Goal: Task Accomplishment & Management: Use online tool/utility

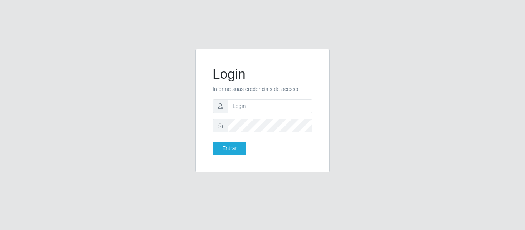
type input "[EMAIL_ADDRESS][DOMAIN_NAME]"
click at [213, 142] on button "Entrar" at bounding box center [230, 148] width 34 height 13
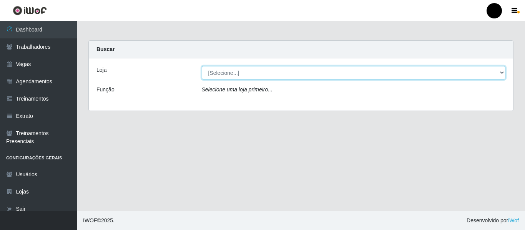
click at [503, 73] on select "[Selecione...] SuperFácil Atacado - Emaús SuperFácil Atacado - Rodoviária Super…" at bounding box center [354, 72] width 304 height 13
select select "408"
click at [202, 66] on select "[Selecione...] SuperFácil Atacado - Emaús SuperFácil Atacado - Rodoviária Super…" at bounding box center [354, 72] width 304 height 13
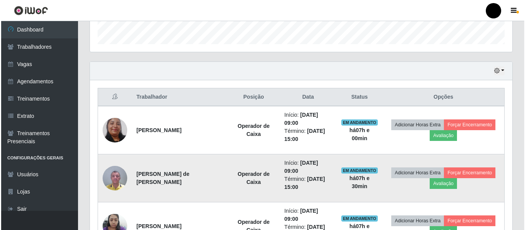
scroll to position [269, 0]
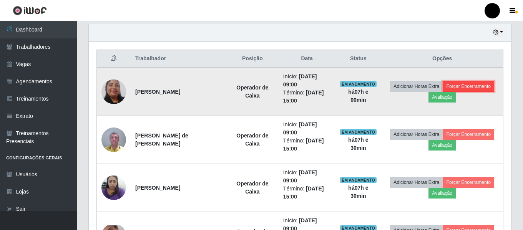
click at [480, 89] on button "Forçar Encerramento" at bounding box center [469, 86] width 52 height 11
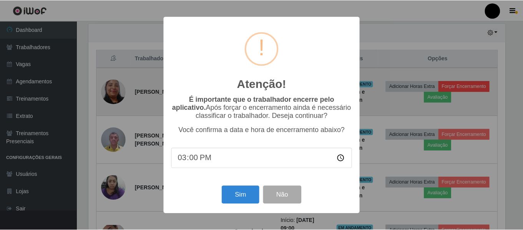
scroll to position [160, 419]
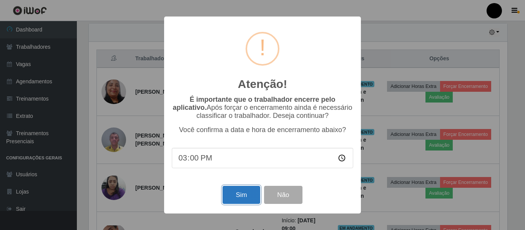
click at [245, 199] on button "Sim" at bounding box center [241, 195] width 37 height 18
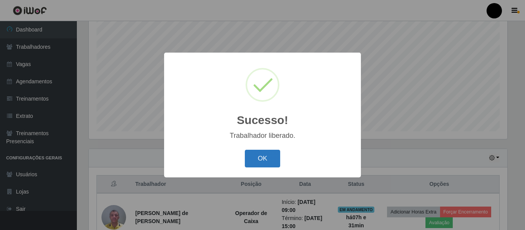
click at [263, 165] on button "OK" at bounding box center [263, 159] width 36 height 18
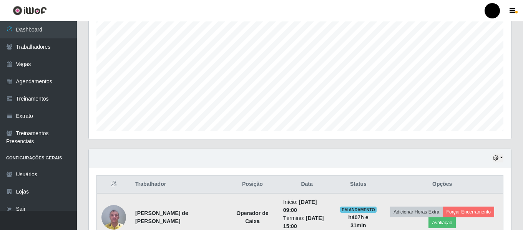
scroll to position [220, 0]
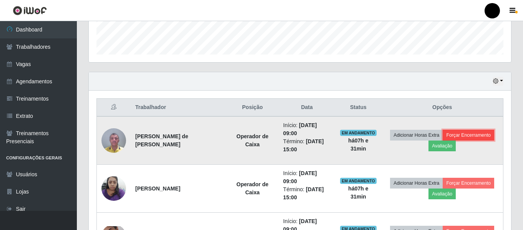
click at [468, 136] on button "Forçar Encerramento" at bounding box center [469, 135] width 52 height 11
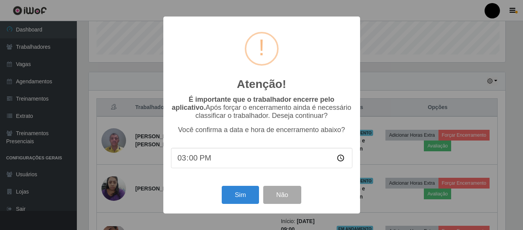
scroll to position [160, 419]
click at [248, 198] on button "Sim" at bounding box center [241, 195] width 37 height 18
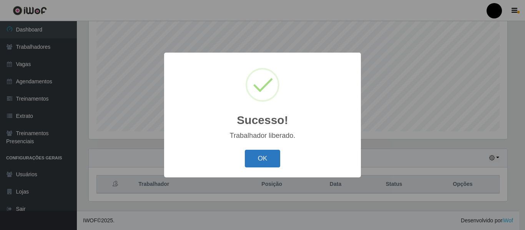
click at [261, 161] on button "OK" at bounding box center [263, 159] width 36 height 18
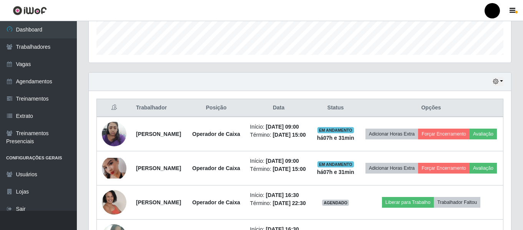
scroll to position [220, 0]
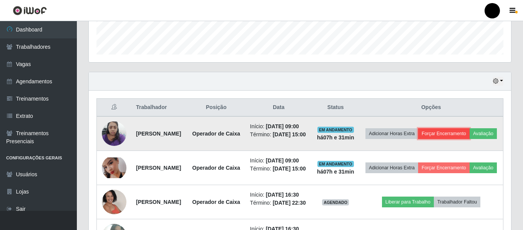
click at [455, 134] on button "Forçar Encerramento" at bounding box center [444, 133] width 52 height 11
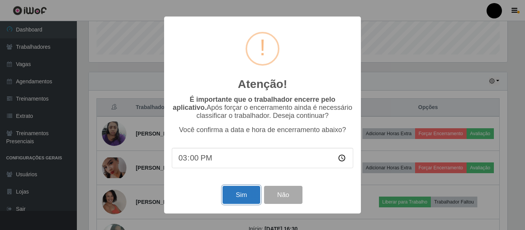
click at [251, 199] on button "Sim" at bounding box center [241, 195] width 37 height 18
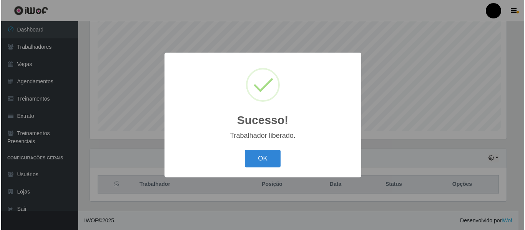
scroll to position [0, 0]
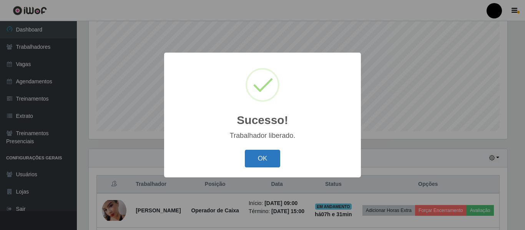
drag, startPoint x: 273, startPoint y: 162, endPoint x: 282, endPoint y: 184, distance: 23.6
click at [273, 164] on button "OK" at bounding box center [263, 159] width 36 height 18
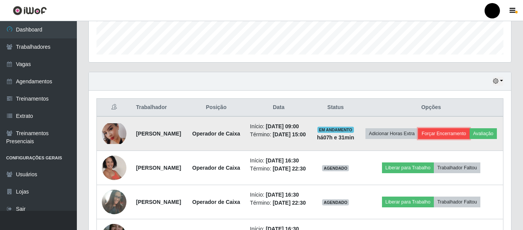
click at [457, 132] on button "Forçar Encerramento" at bounding box center [444, 133] width 52 height 11
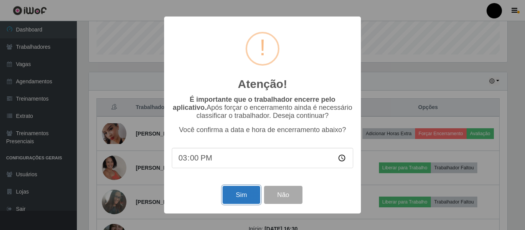
click at [232, 199] on button "Sim" at bounding box center [241, 195] width 37 height 18
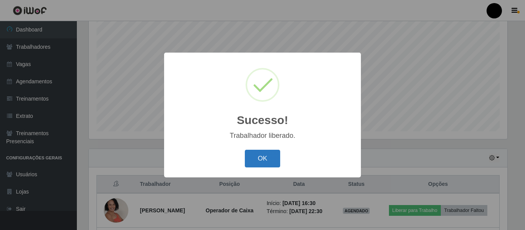
click at [252, 162] on button "OK" at bounding box center [263, 159] width 36 height 18
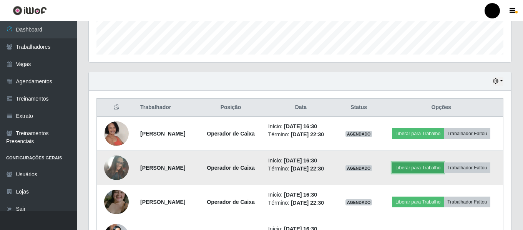
click at [444, 173] on button "Liberar para Trabalho" at bounding box center [418, 168] width 52 height 11
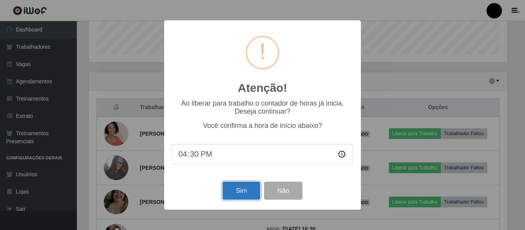
click at [252, 196] on button "Sim" at bounding box center [241, 191] width 37 height 18
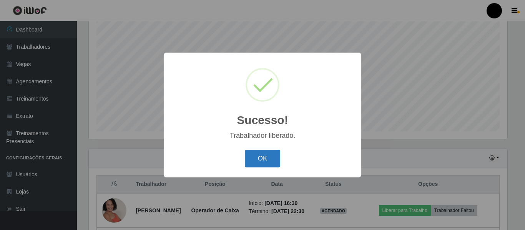
click at [259, 166] on button "OK" at bounding box center [263, 159] width 36 height 18
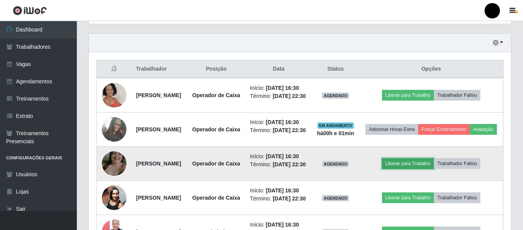
click at [412, 169] on button "Liberar para Trabalho" at bounding box center [408, 163] width 52 height 11
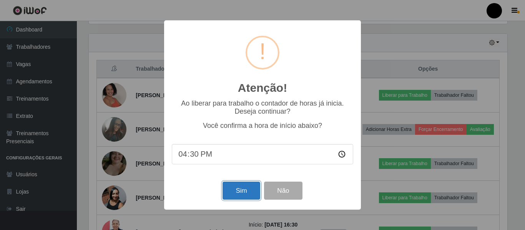
click at [246, 196] on button "Sim" at bounding box center [241, 191] width 37 height 18
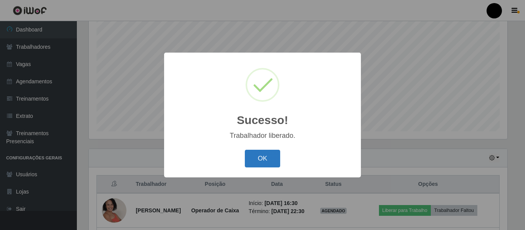
click at [265, 165] on button "OK" at bounding box center [263, 159] width 36 height 18
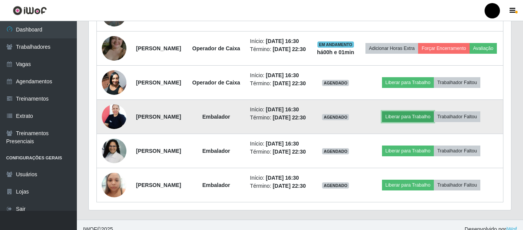
click at [434, 122] on button "Liberar para Trabalho" at bounding box center [408, 116] width 52 height 11
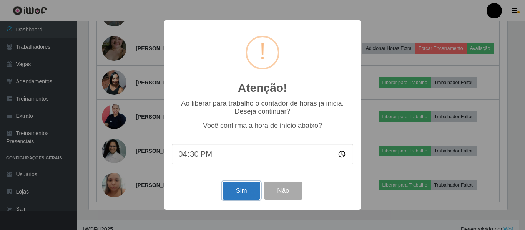
click at [245, 191] on button "Sim" at bounding box center [241, 191] width 37 height 18
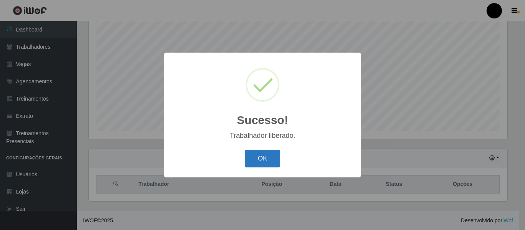
click at [270, 163] on button "OK" at bounding box center [263, 159] width 36 height 18
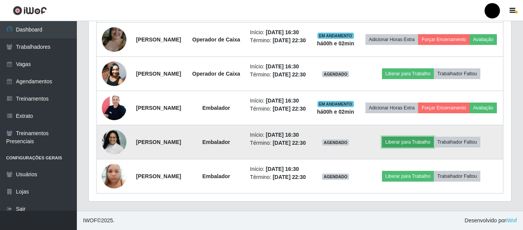
click at [404, 148] on button "Liberar para Trabalho" at bounding box center [408, 142] width 52 height 11
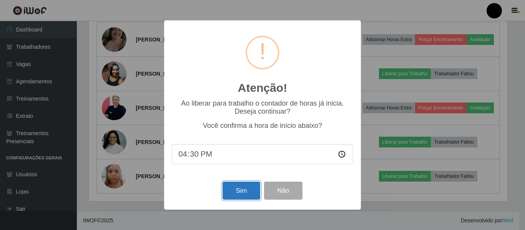
click at [244, 189] on button "Sim" at bounding box center [241, 191] width 37 height 18
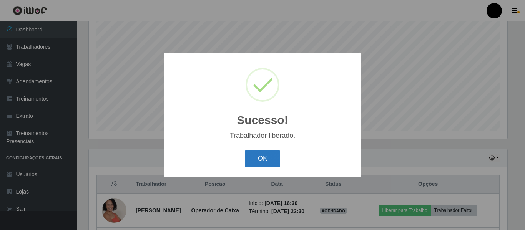
click at [265, 167] on button "OK" at bounding box center [263, 159] width 36 height 18
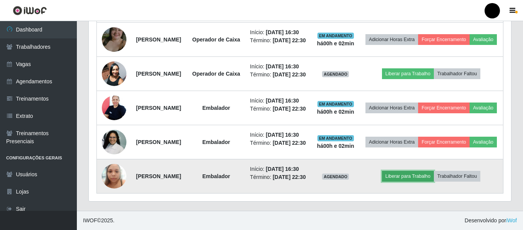
click at [409, 182] on button "Liberar para Trabalho" at bounding box center [408, 176] width 52 height 11
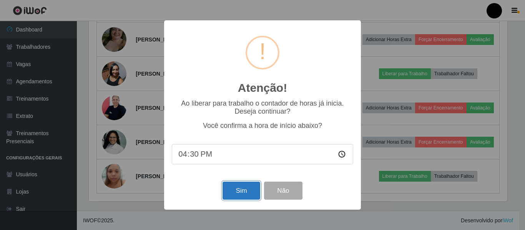
click at [241, 190] on button "Sim" at bounding box center [241, 191] width 37 height 18
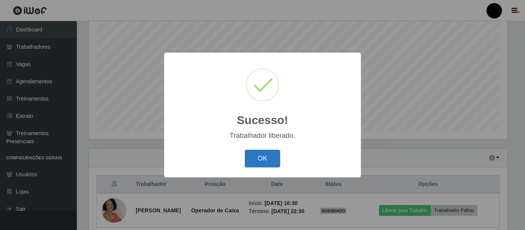
click at [257, 161] on button "OK" at bounding box center [263, 159] width 36 height 18
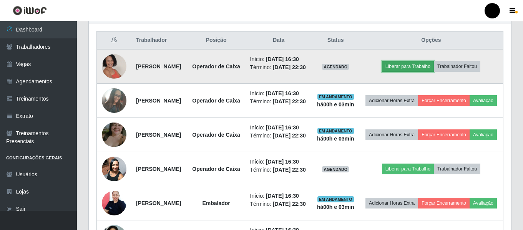
click at [434, 72] on button "Liberar para Trabalho" at bounding box center [408, 66] width 52 height 11
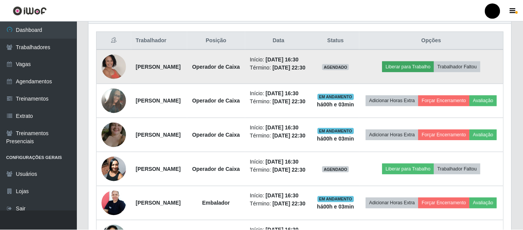
scroll to position [160, 419]
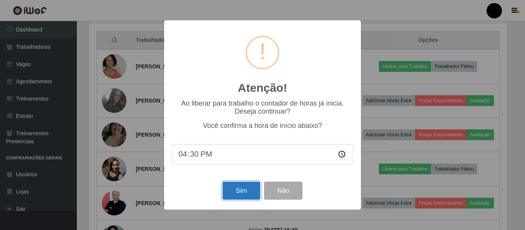
click at [249, 192] on button "Sim" at bounding box center [241, 191] width 37 height 18
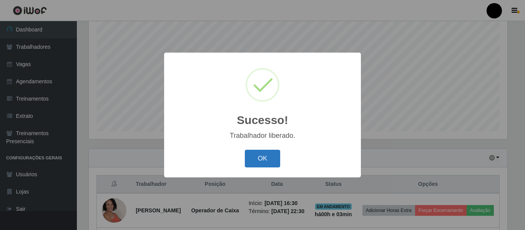
click at [253, 157] on button "OK" at bounding box center [263, 159] width 36 height 18
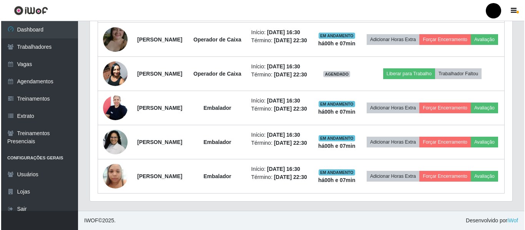
scroll to position [451, 0]
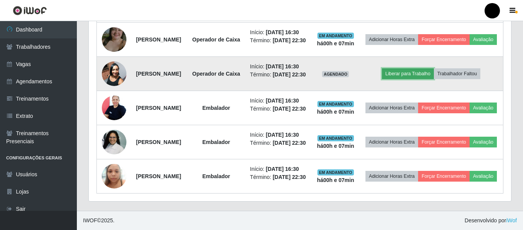
click at [409, 68] on button "Liberar para Trabalho" at bounding box center [408, 73] width 52 height 11
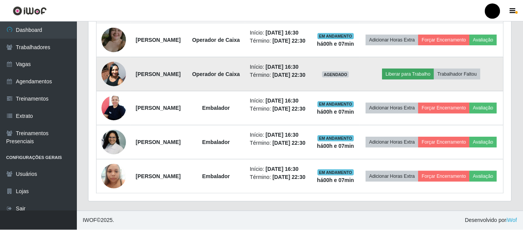
scroll to position [160, 419]
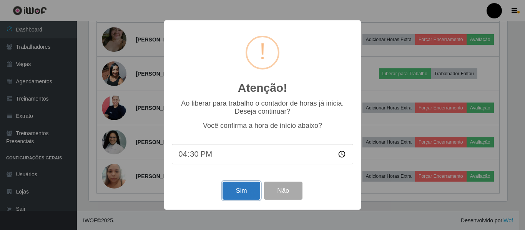
click at [238, 186] on button "Sim" at bounding box center [241, 191] width 37 height 18
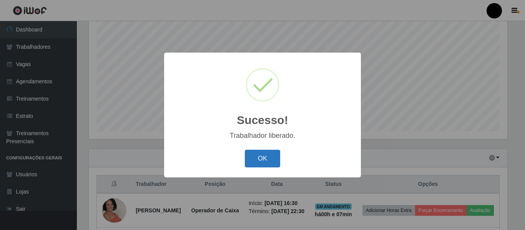
click at [259, 159] on button "OK" at bounding box center [263, 159] width 36 height 18
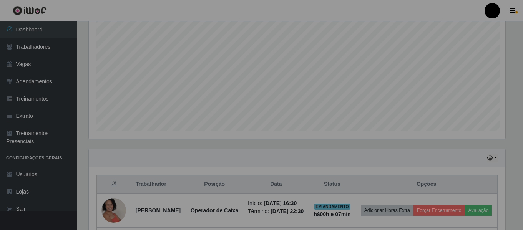
scroll to position [160, 422]
